Goal: Communication & Community: Connect with others

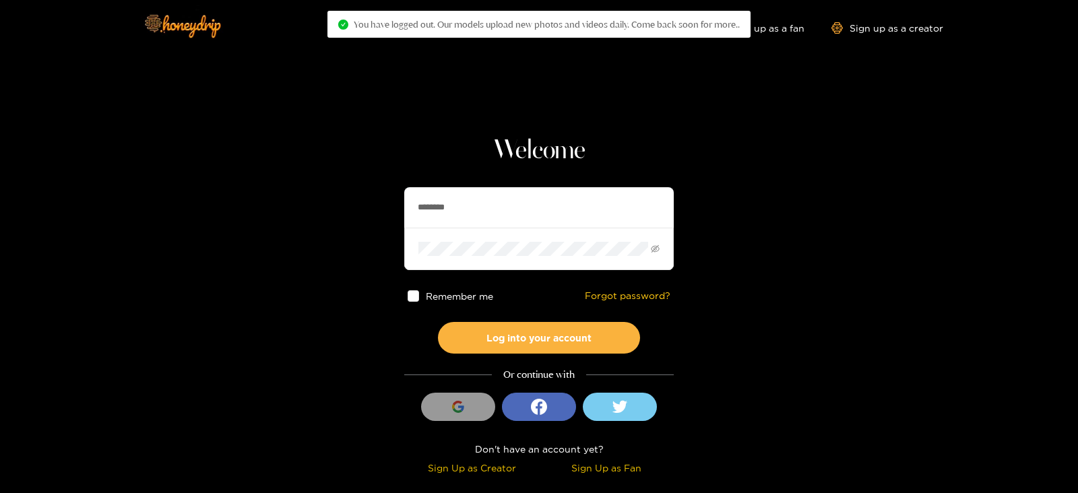
drag, startPoint x: 474, startPoint y: 193, endPoint x: 400, endPoint y: 193, distance: 73.4
click at [400, 193] on section "Welcome ******** Remember me Forgot password? Log into your account Or continue…" at bounding box center [539, 239] width 1078 height 479
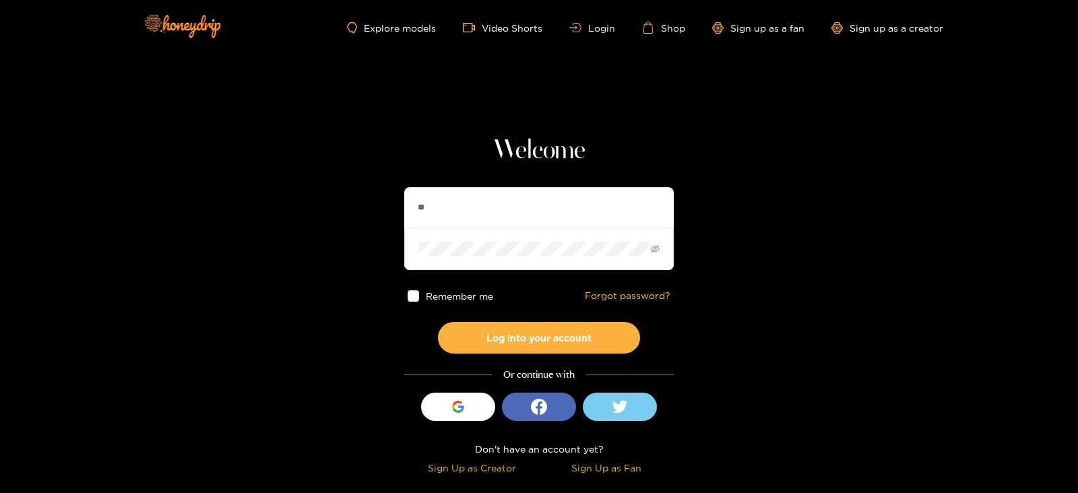
type input "********"
click at [438, 322] on button "Log into your account" at bounding box center [539, 338] width 202 height 32
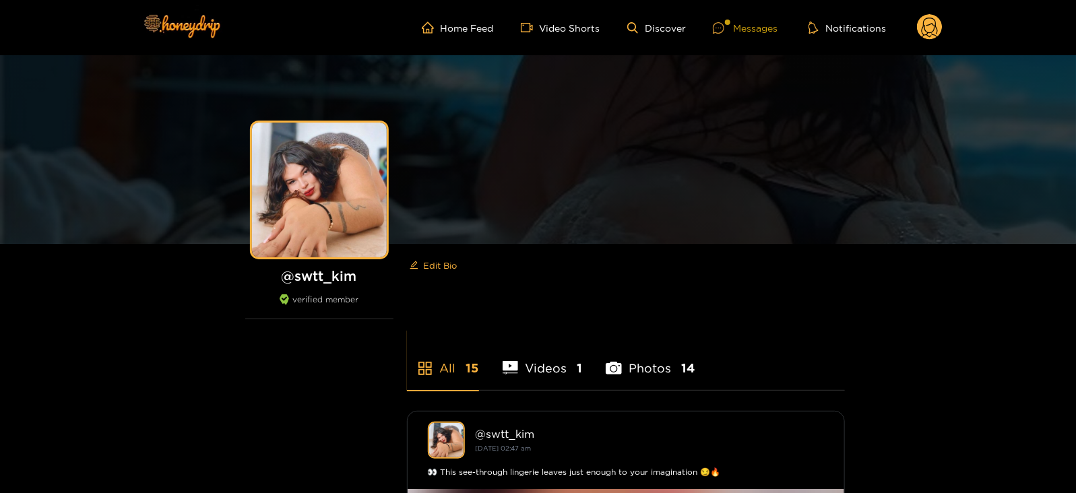
click at [719, 34] on div "Messages" at bounding box center [745, 27] width 65 height 15
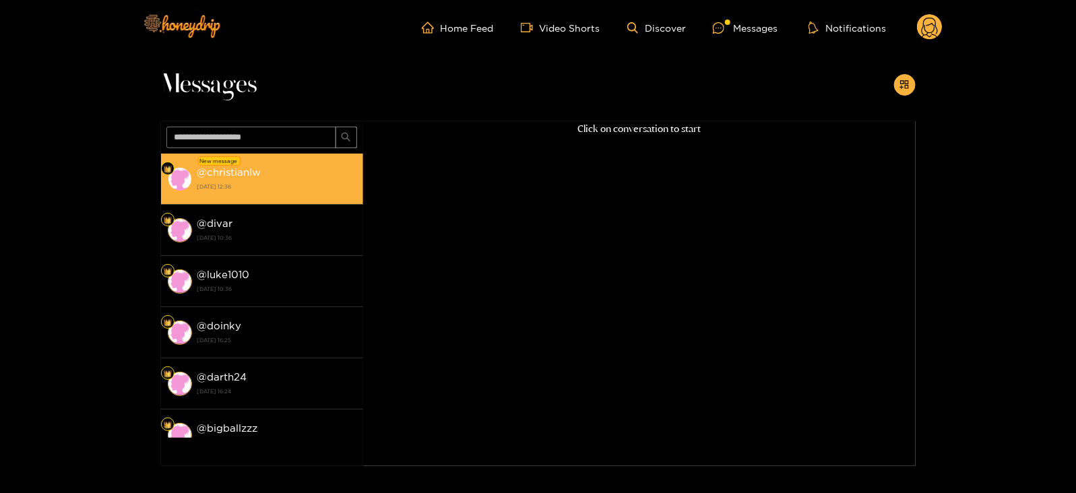
click at [257, 182] on strong "[DATE] 12:36" at bounding box center [276, 187] width 159 height 12
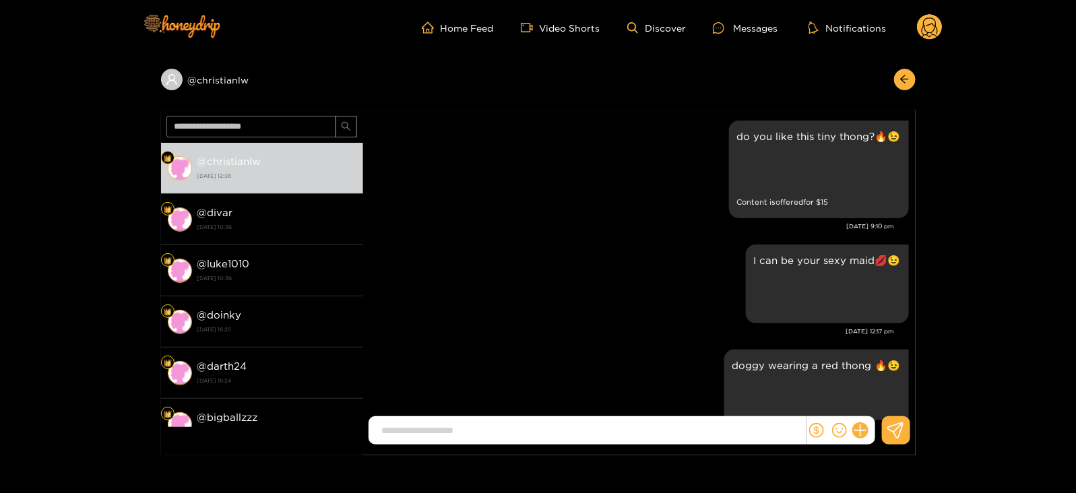
scroll to position [2698, 0]
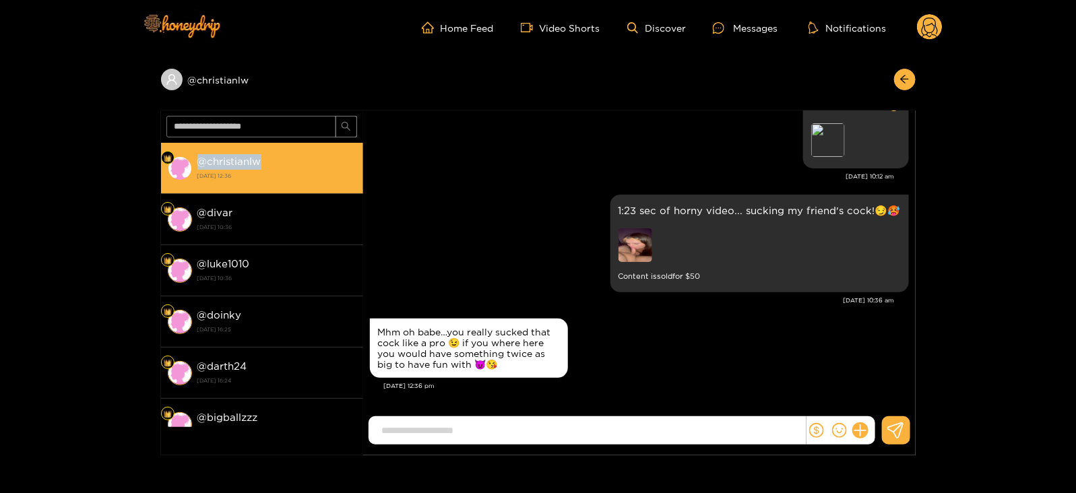
drag, startPoint x: 201, startPoint y: 156, endPoint x: 280, endPoint y: 158, distance: 78.9
click at [280, 158] on div "@ christianlw [DATE] 12:36" at bounding box center [276, 168] width 159 height 30
copy strong "@ christianlw"
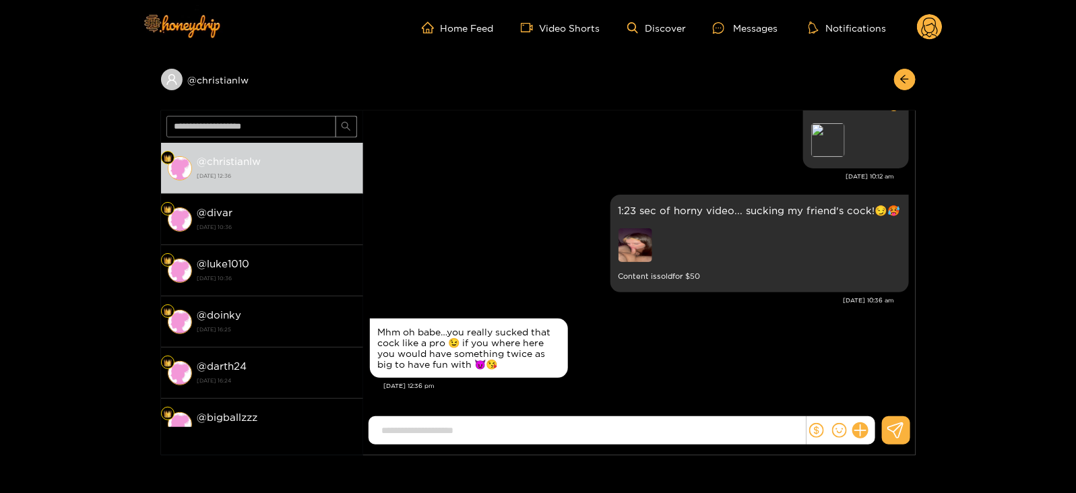
click at [928, 26] on circle at bounding box center [930, 27] width 26 height 26
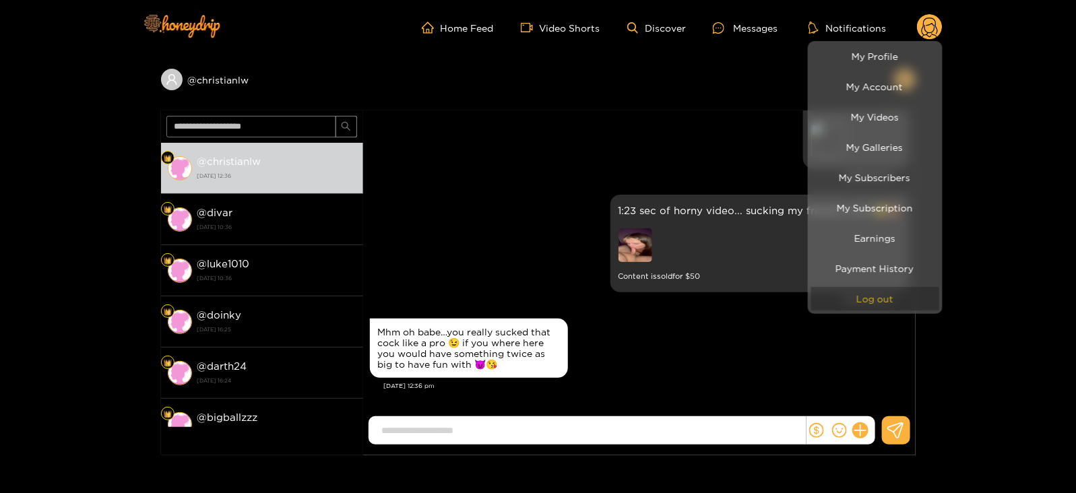
click at [872, 296] on button "Log out" at bounding box center [875, 299] width 128 height 24
